Goal: Task Accomplishment & Management: Use online tool/utility

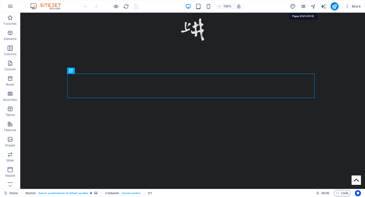
click at [302, 4] on icon "pages" at bounding box center [303, 7] width 6 height 6
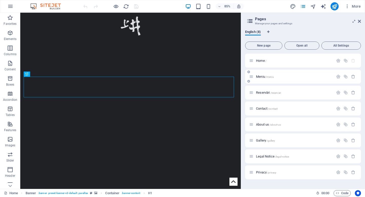
click at [259, 77] on span "Meniu /meniu" at bounding box center [265, 77] width 18 height 4
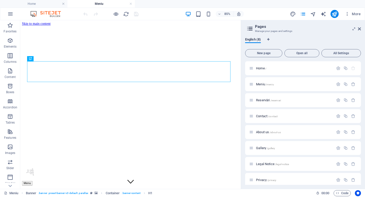
click at [360, 31] on header "Pages Manage your pages and settings" at bounding box center [303, 26] width 115 height 13
click at [360, 29] on icon at bounding box center [359, 29] width 3 height 4
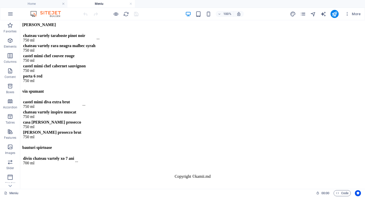
scroll to position [3564, 0]
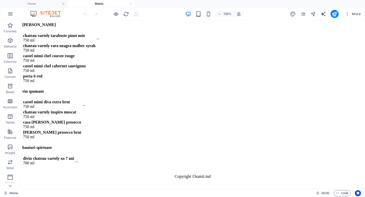
scroll to position [4206, 0]
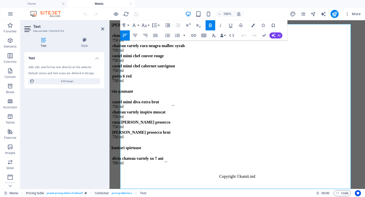
scroll to position [4211, 0]
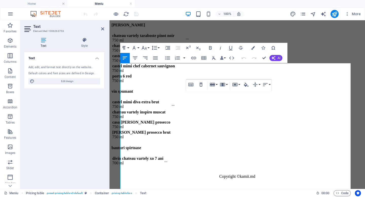
scroll to position [4157, 0]
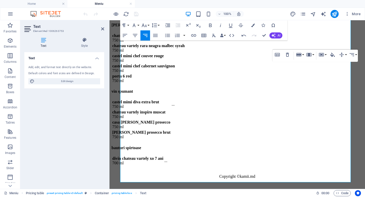
scroll to position [4218, 0]
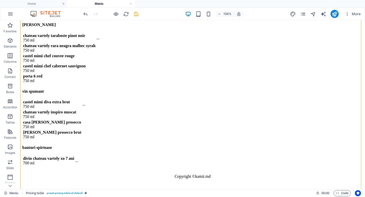
click at [139, 14] on icon "save" at bounding box center [136, 14] width 6 height 6
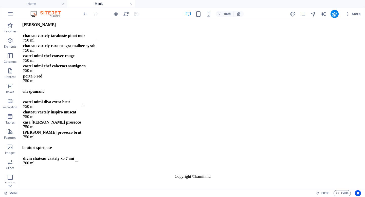
scroll to position [4038, 0]
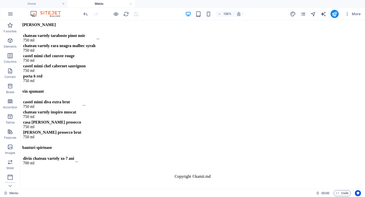
scroll to position [4409, 0]
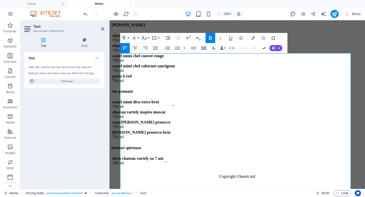
scroll to position [4401, 0]
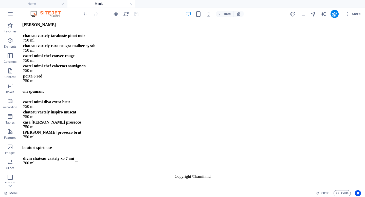
scroll to position [4921, 0]
drag, startPoint x: 363, startPoint y: 169, endPoint x: 382, endPoint y: 212, distance: 47.0
click at [335, 13] on icon "publish" at bounding box center [335, 14] width 6 height 6
